Goal: Task Accomplishment & Management: Manage account settings

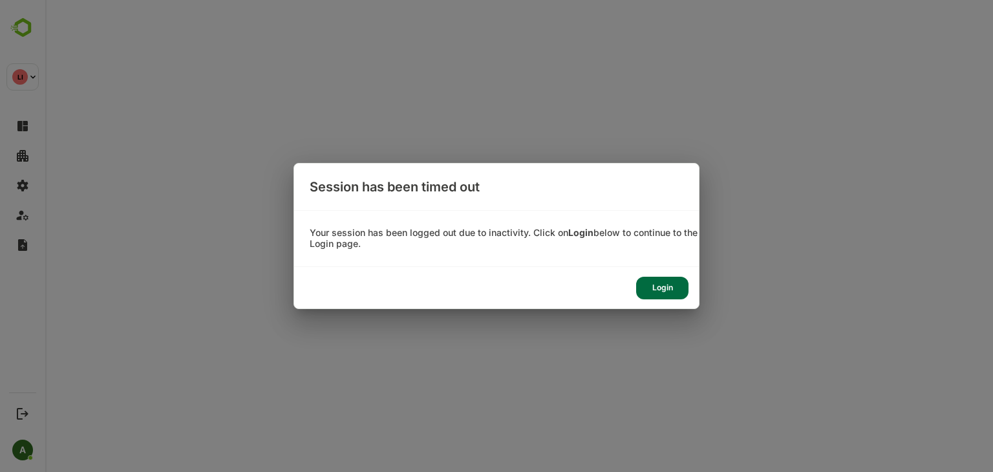
click at [664, 283] on div "Login" at bounding box center [662, 288] width 52 height 23
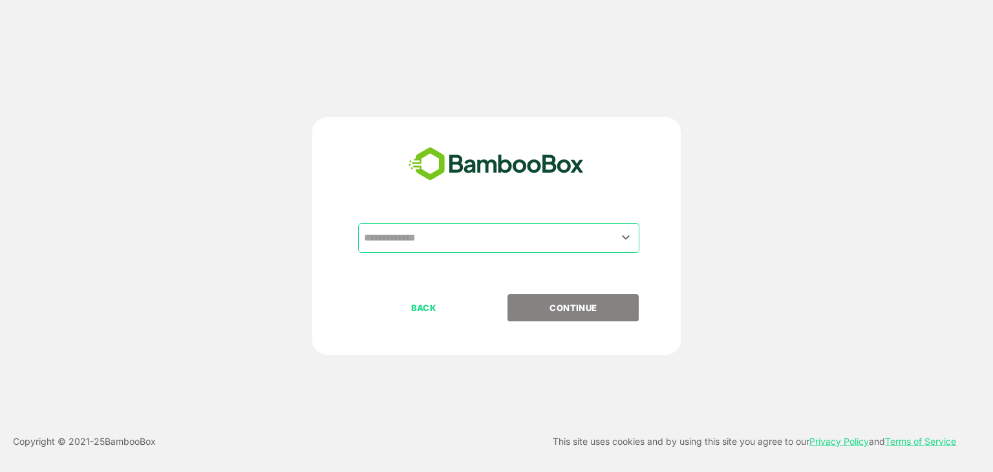
click at [453, 251] on div "​" at bounding box center [498, 238] width 281 height 30
click at [598, 239] on input "text" at bounding box center [499, 238] width 276 height 25
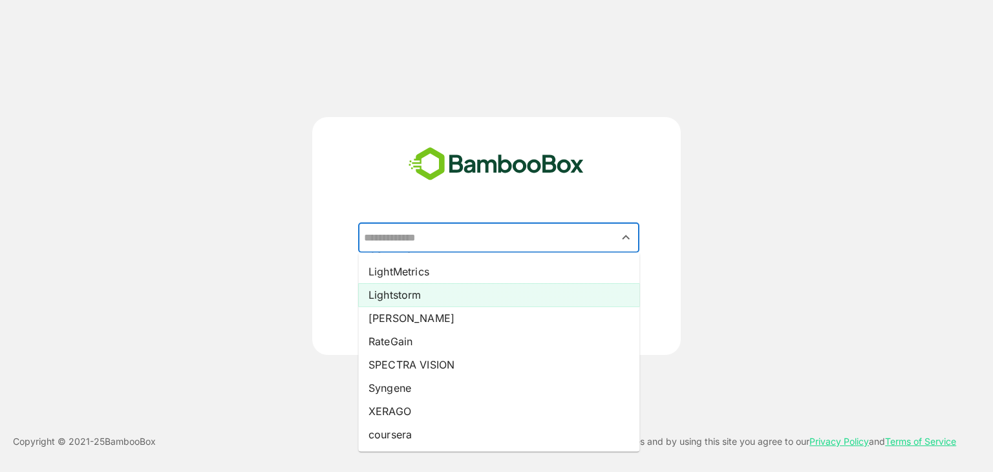
scroll to position [91, 0]
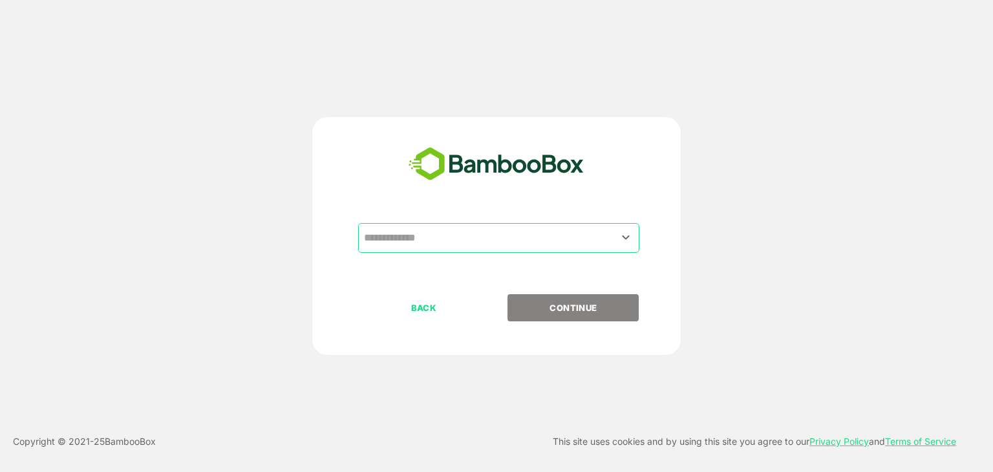
click at [405, 246] on input "text" at bounding box center [499, 238] width 276 height 25
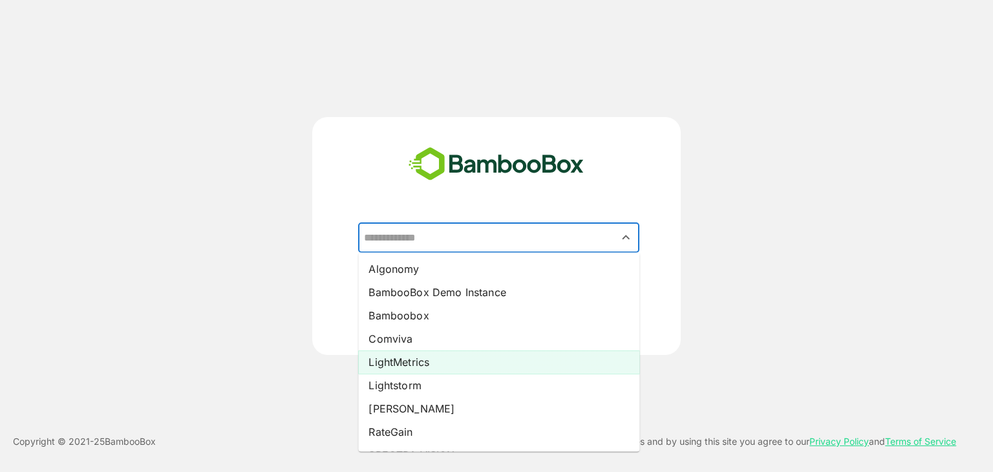
scroll to position [3, 0]
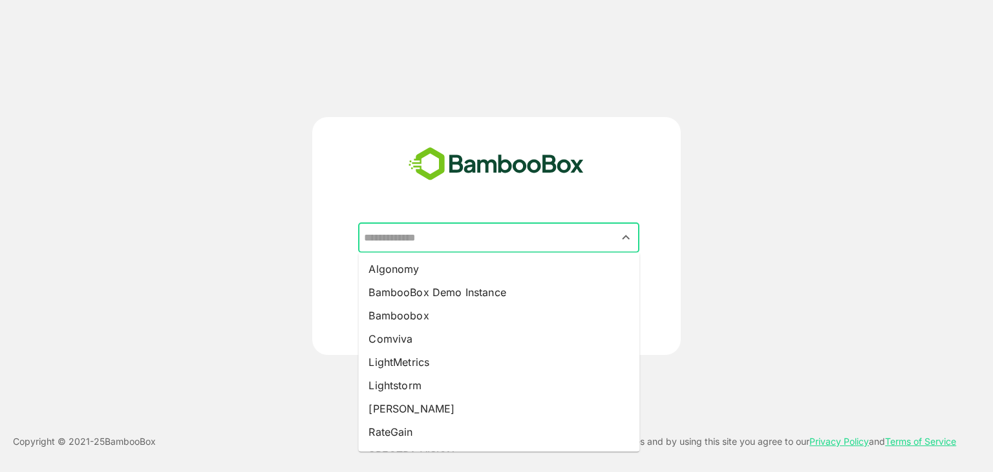
click at [416, 232] on input "text" at bounding box center [499, 238] width 276 height 25
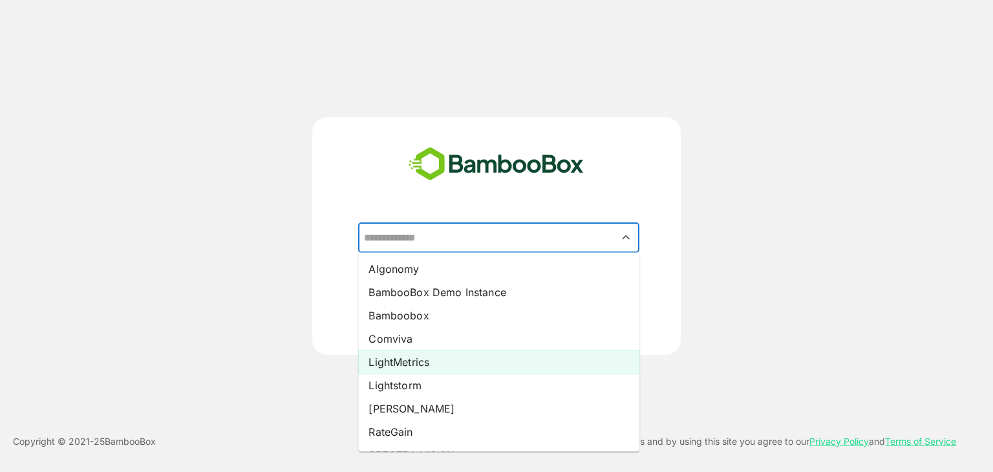
scroll to position [91, 0]
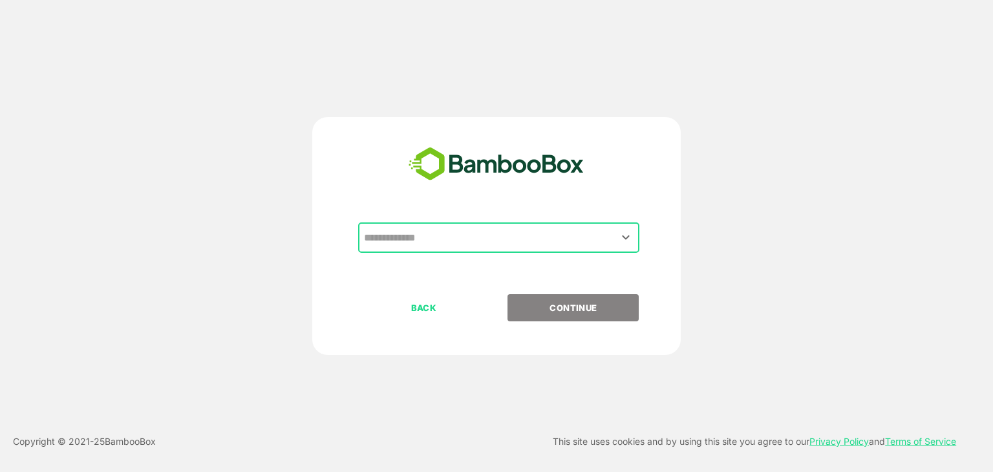
click at [601, 232] on input "text" at bounding box center [499, 238] width 276 height 25
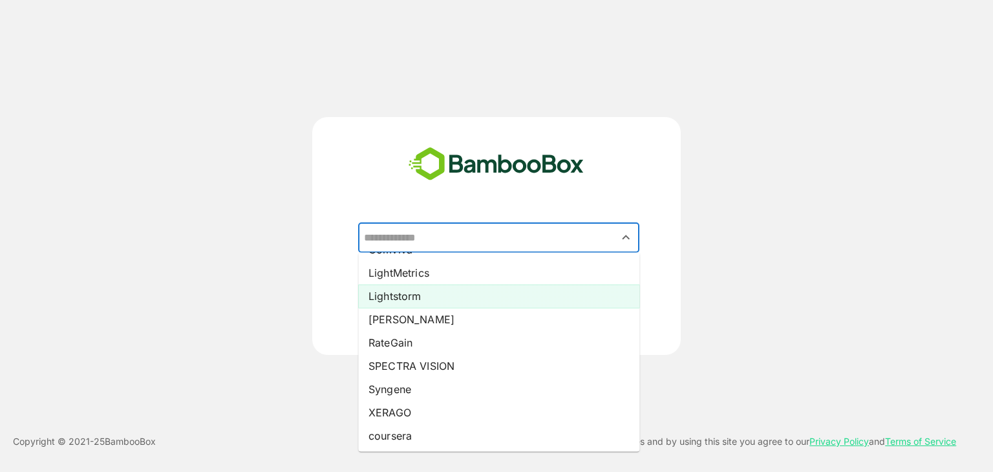
scroll to position [88, 0]
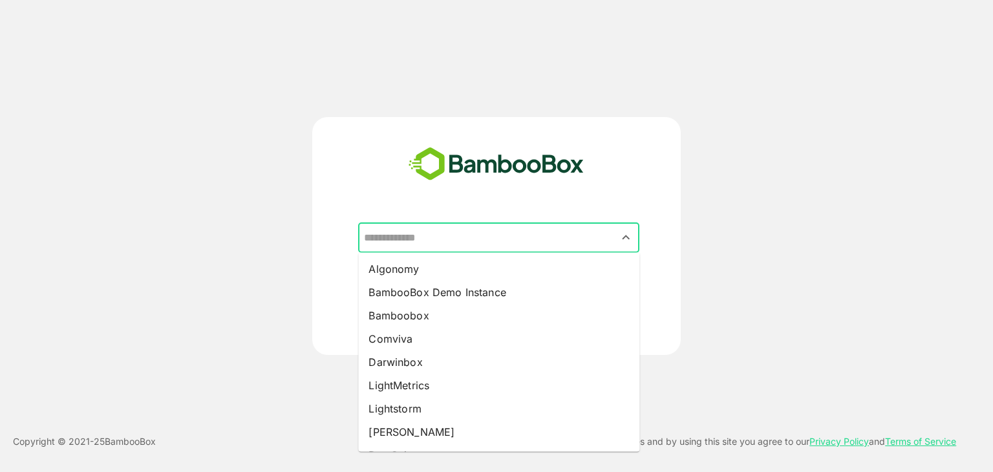
click at [433, 240] on input "text" at bounding box center [499, 238] width 276 height 25
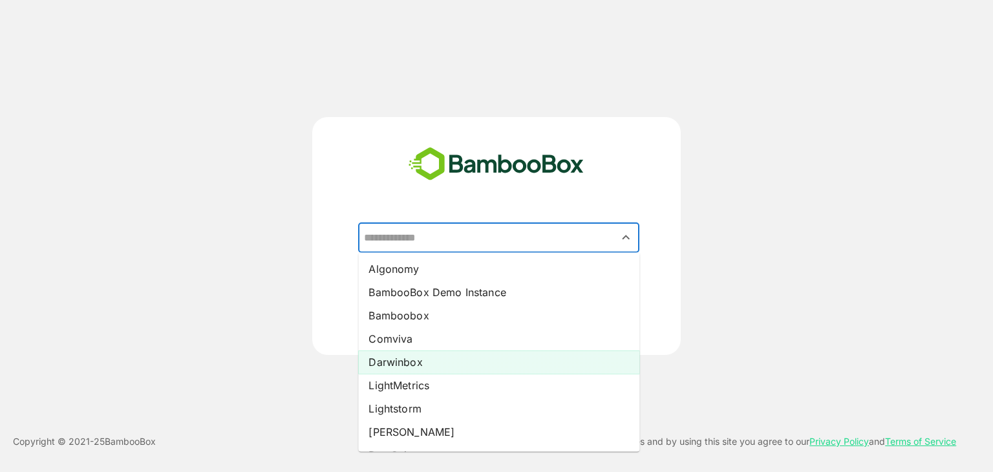
click at [417, 359] on li "Darwinbox" at bounding box center [498, 362] width 281 height 23
type input "*********"
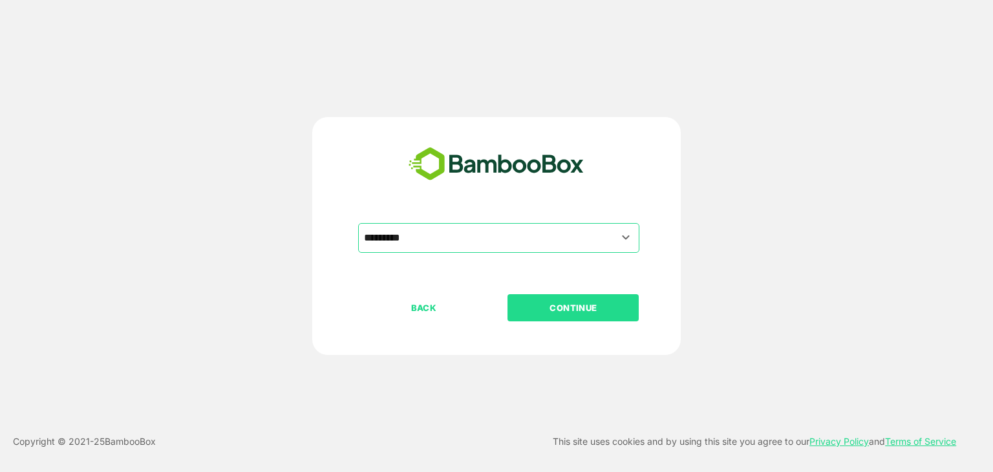
click at [569, 307] on p "CONTINUE" at bounding box center [573, 308] width 129 height 14
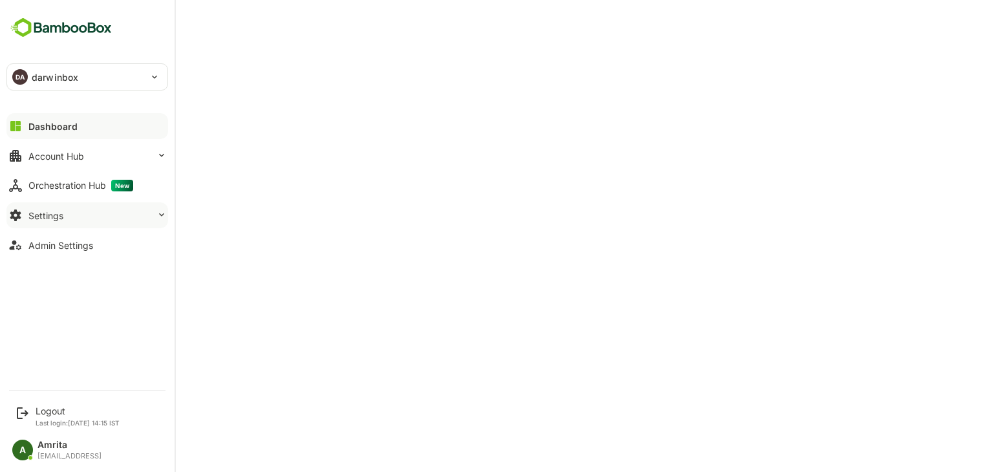
click at [69, 219] on button "Settings" at bounding box center [87, 215] width 162 height 26
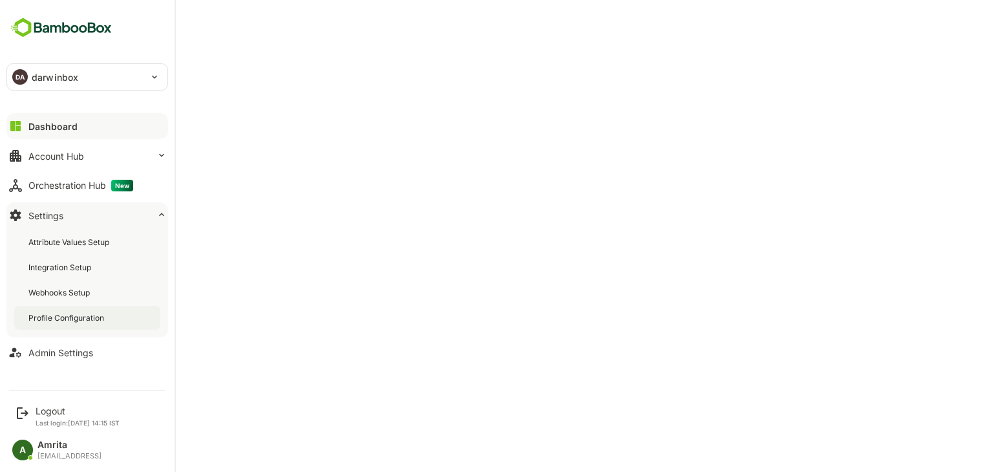
click at [74, 314] on div "Profile Configuration" at bounding box center [67, 317] width 78 height 11
click at [39, 415] on div "Logout" at bounding box center [78, 411] width 84 height 11
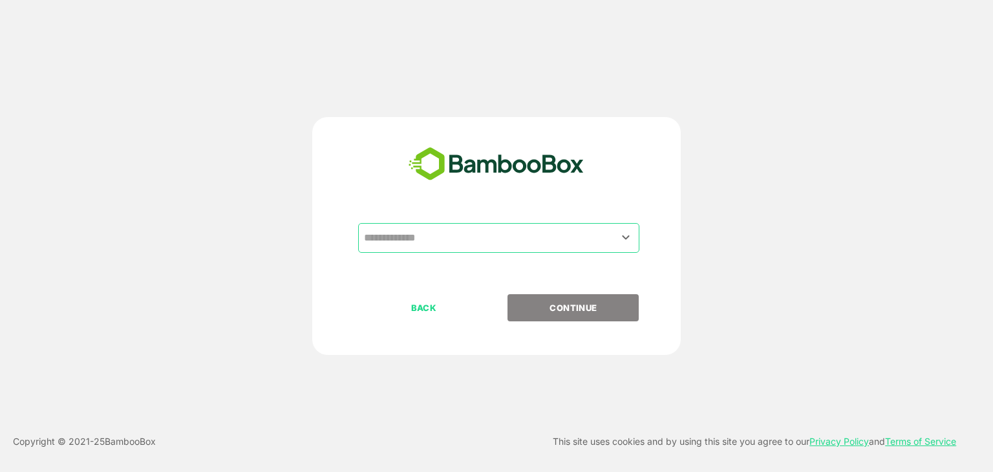
click at [429, 241] on input "text" at bounding box center [499, 238] width 276 height 25
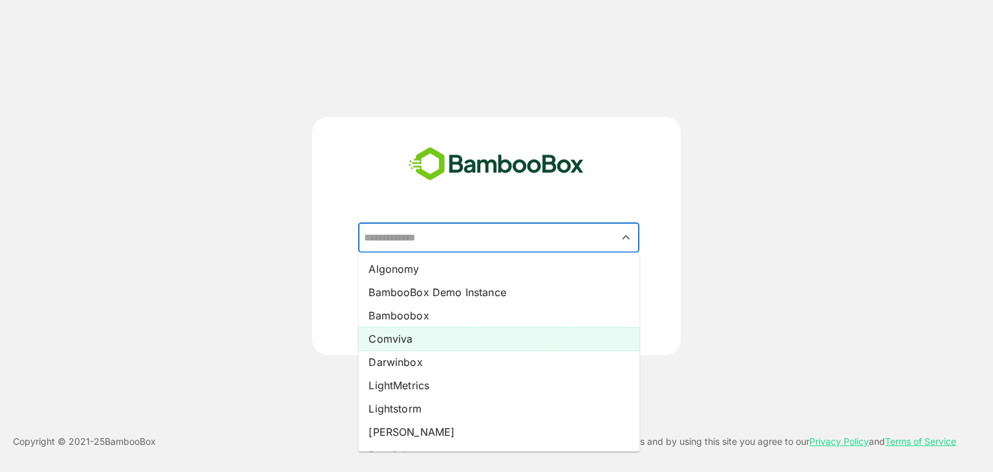
scroll to position [114, 0]
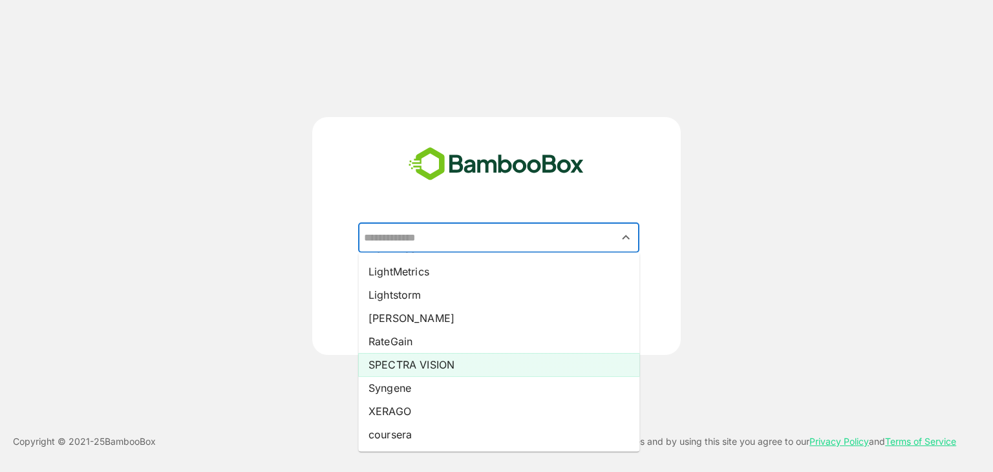
click at [411, 367] on li "SPECTRA VISION" at bounding box center [498, 364] width 281 height 23
type input "**********"
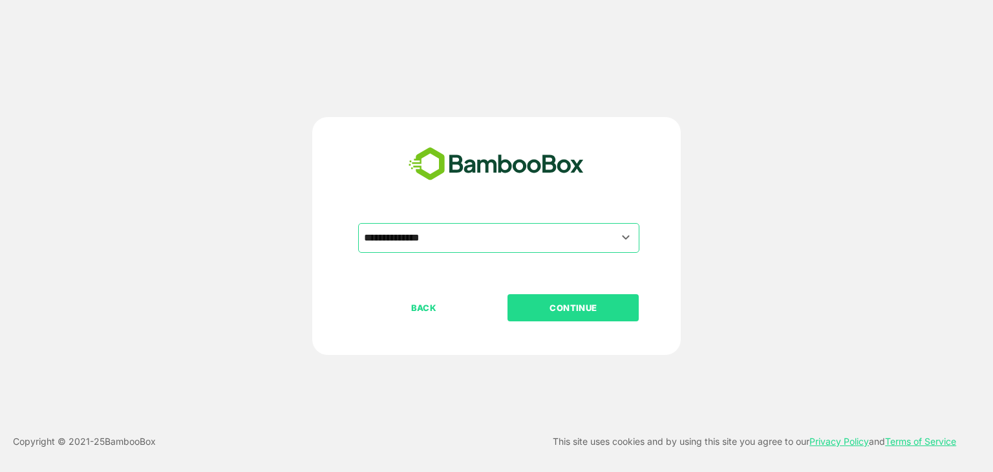
click at [543, 301] on p "CONTINUE" at bounding box center [573, 308] width 129 height 14
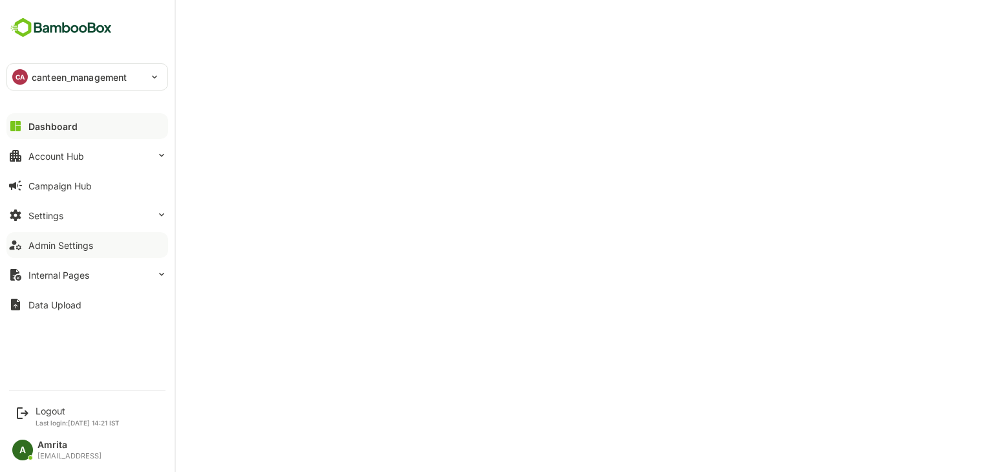
click at [68, 233] on button "Admin Settings" at bounding box center [87, 245] width 162 height 26
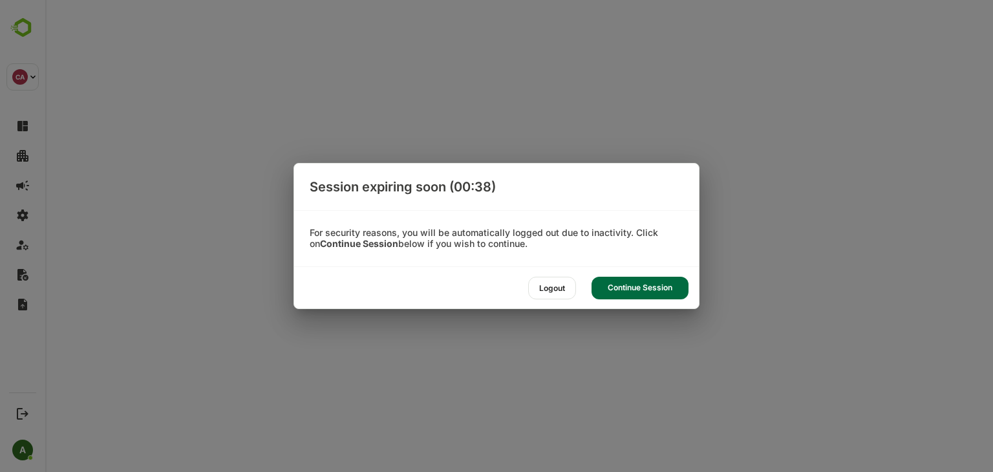
click at [631, 281] on div "Continue Session" at bounding box center [640, 288] width 97 height 23
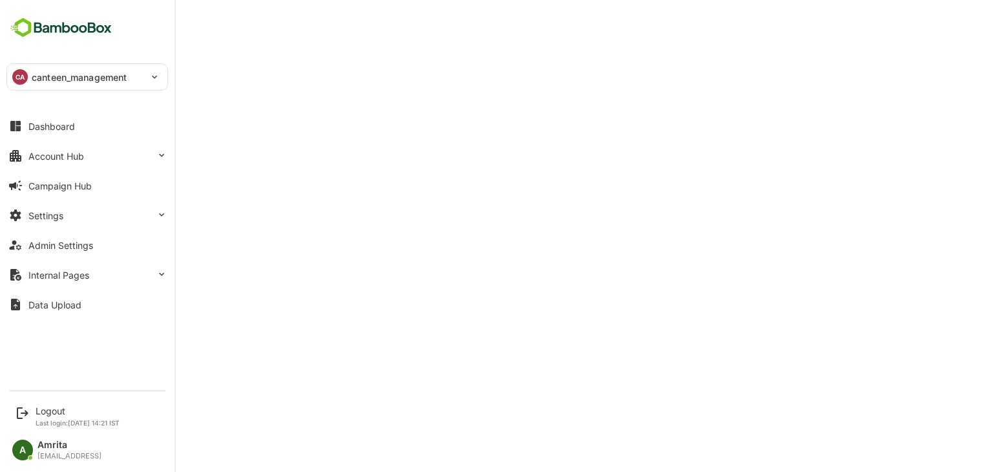
click at [76, 78] on p "canteen_management" at bounding box center [79, 77] width 95 height 14
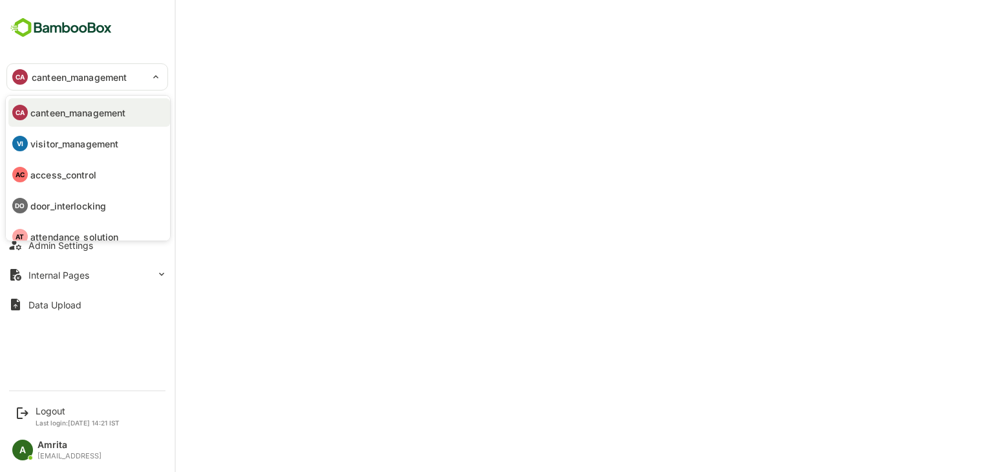
scroll to position [13, 0]
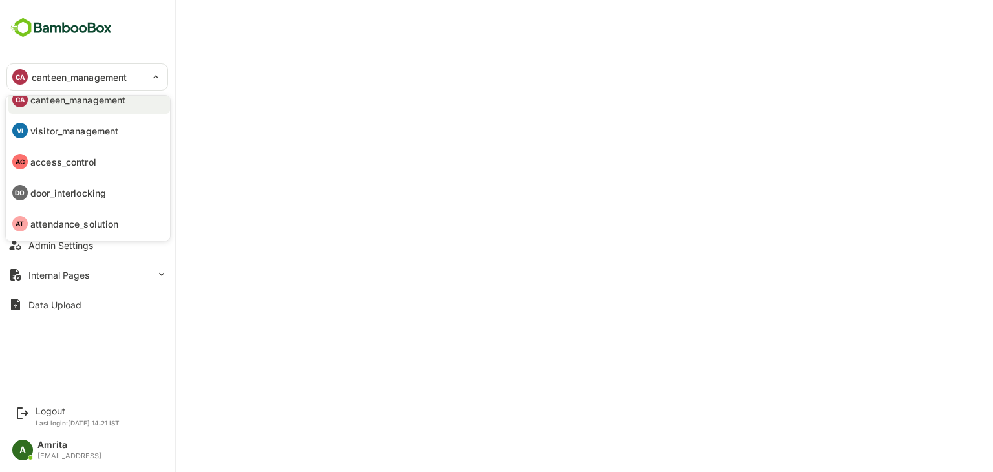
click at [660, 128] on div at bounding box center [496, 236] width 993 height 472
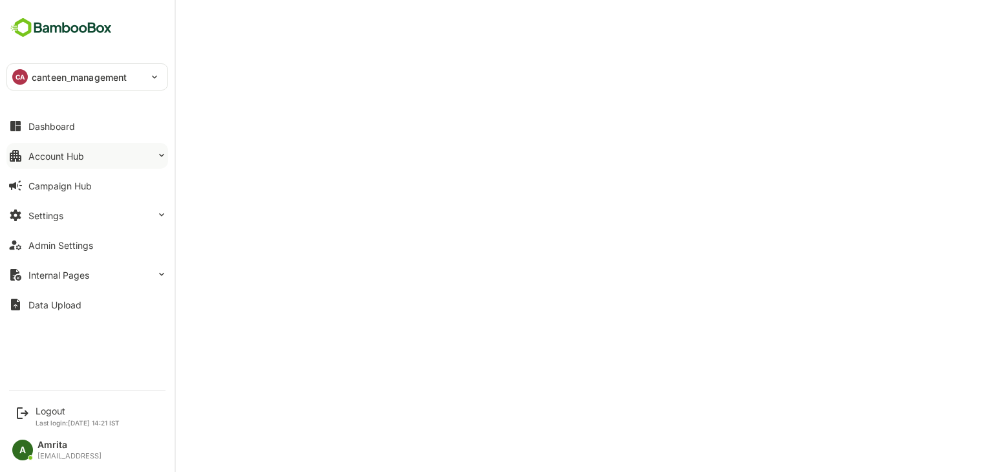
click at [140, 156] on button "Account Hub" at bounding box center [87, 156] width 162 height 26
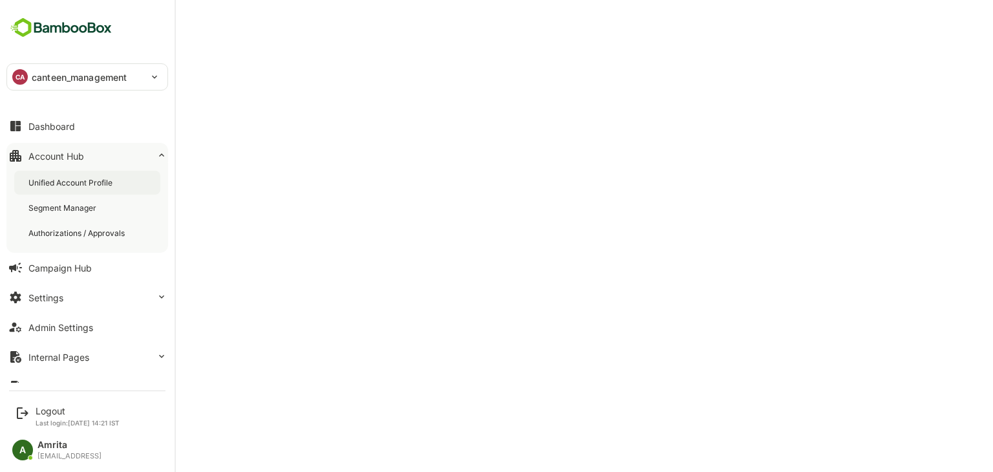
click at [94, 182] on div "Unified Account Profile" at bounding box center [71, 182] width 87 height 11
click at [41, 302] on div "Settings" at bounding box center [45, 297] width 35 height 11
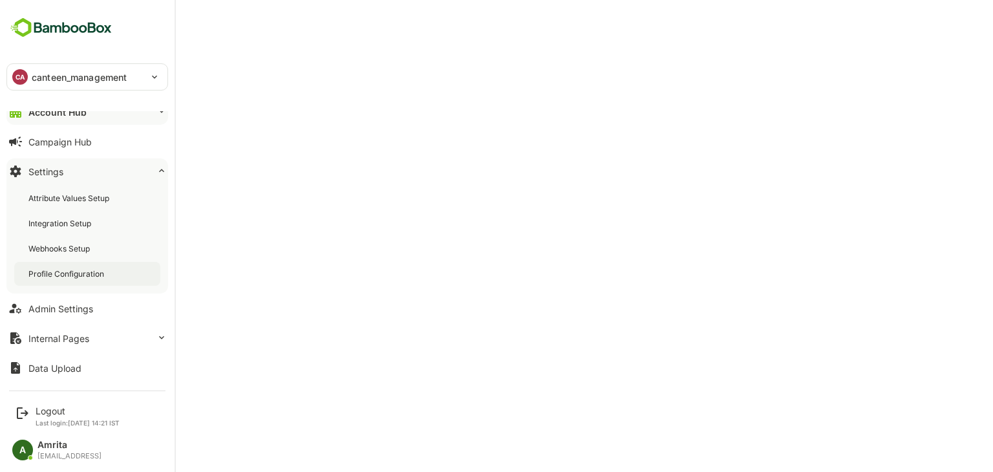
scroll to position [43, 0]
click at [100, 341] on button "Internal Pages" at bounding box center [87, 339] width 162 height 26
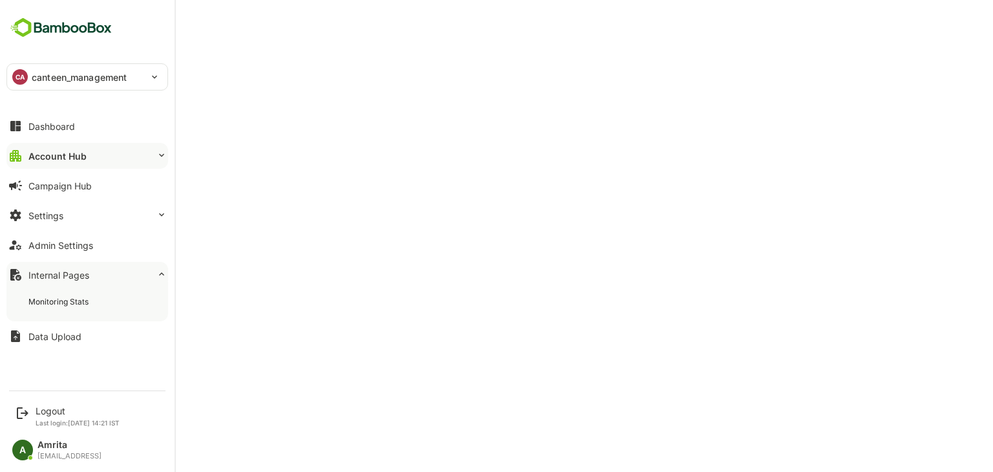
scroll to position [0, 0]
click at [103, 211] on button "Settings" at bounding box center [87, 215] width 162 height 26
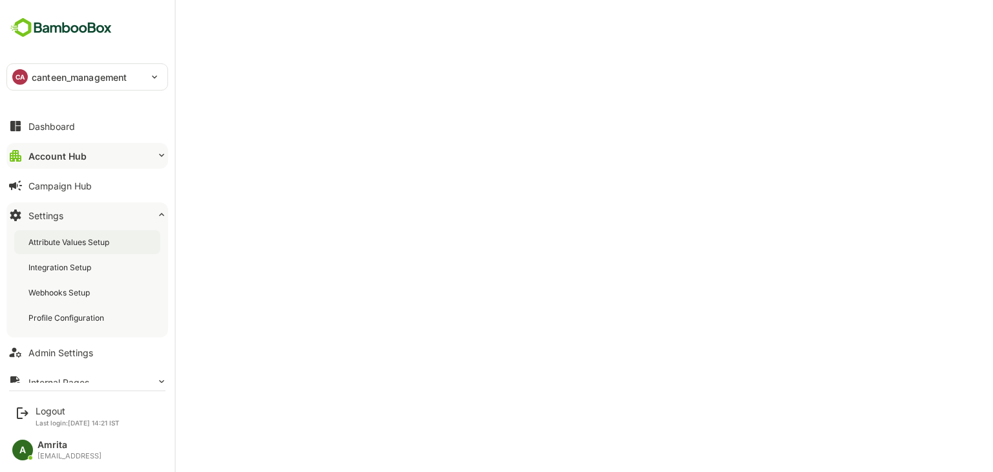
click at [87, 241] on div "Attribute Values Setup" at bounding box center [69, 242] width 83 height 11
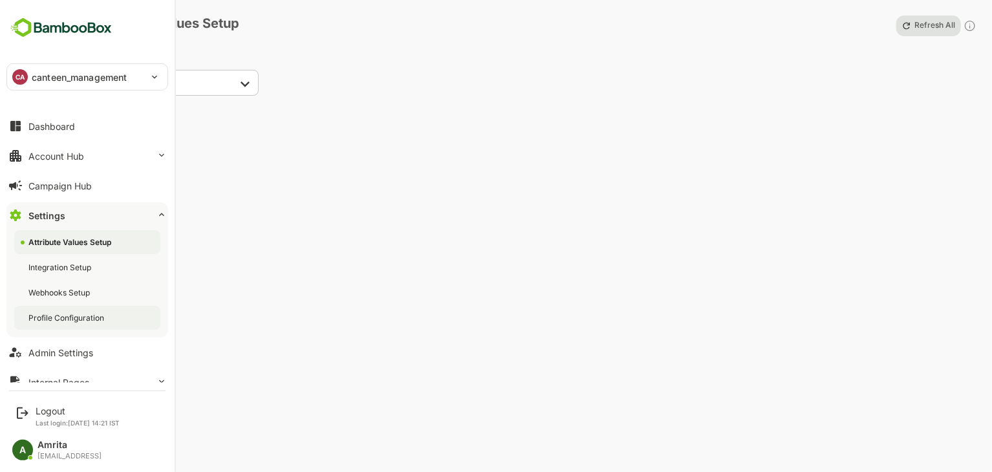
click at [65, 321] on div "Profile Configuration" at bounding box center [67, 317] width 78 height 11
click at [56, 356] on div "Admin Settings" at bounding box center [60, 352] width 65 height 11
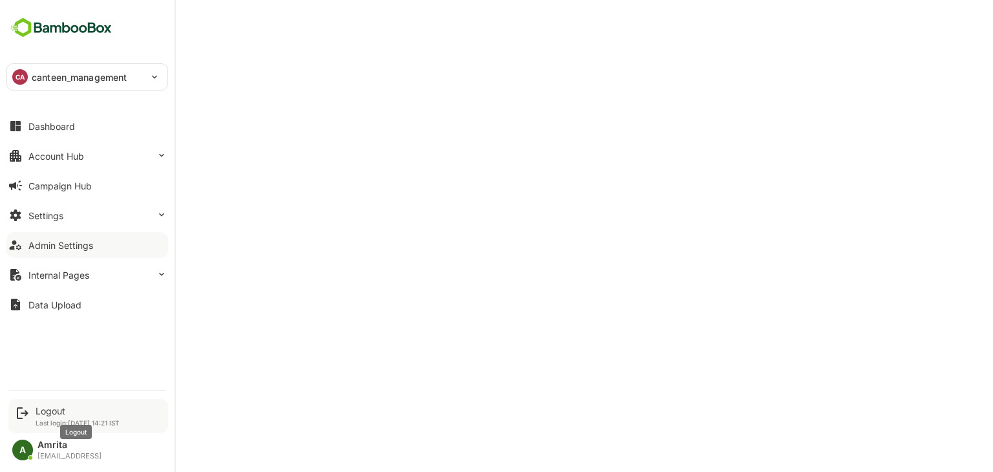
click at [38, 411] on div "Logout" at bounding box center [78, 411] width 84 height 11
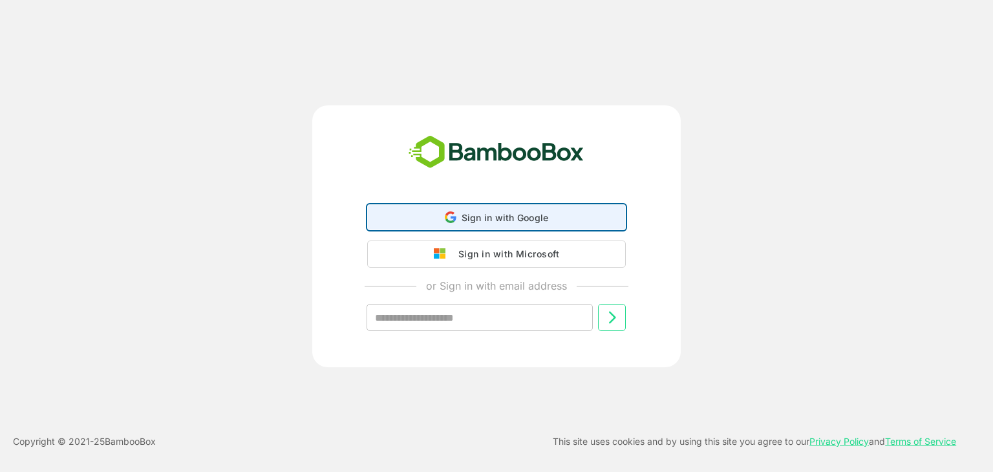
click at [442, 217] on div "Sign in with Google Sign in with Google. Opens in new tab" at bounding box center [497, 217] width 242 height 25
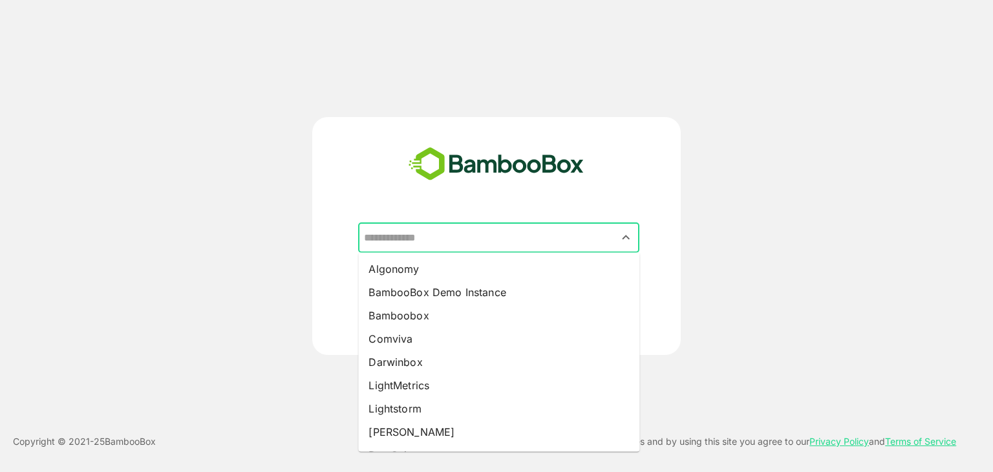
click at [479, 230] on input "text" at bounding box center [499, 238] width 276 height 25
